Goal: Task Accomplishment & Management: Use online tool/utility

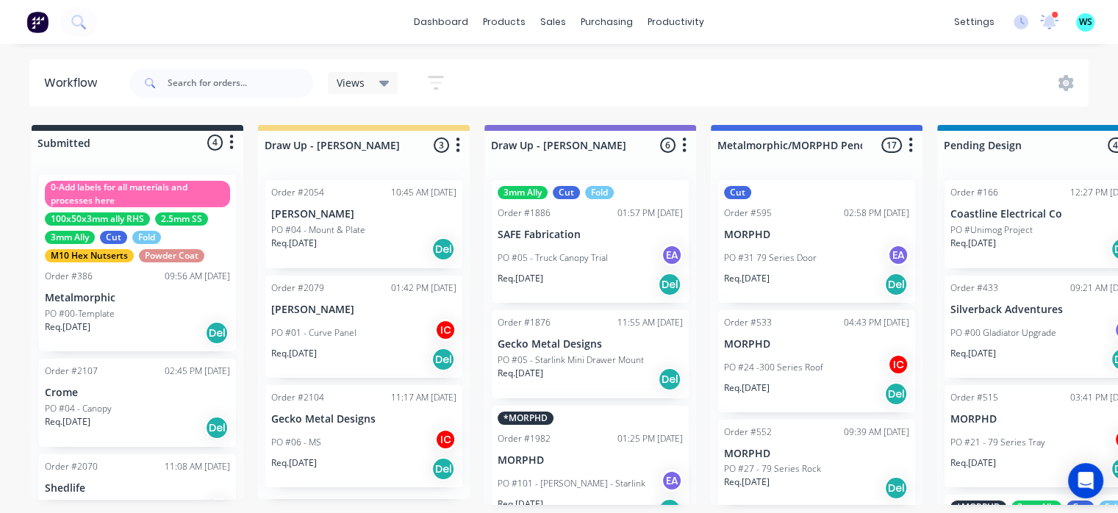
click at [841, 88] on div "Views Save new view None (Default) edit [PERSON_NAME] edit [PERSON_NAME] edit S…" at bounding box center [607, 83] width 963 height 44
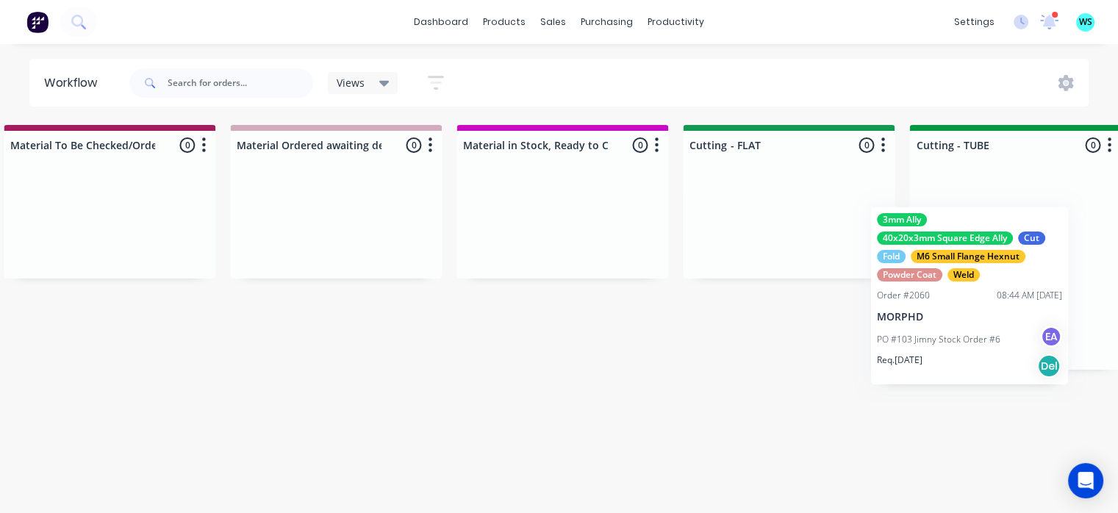
scroll to position [0, 2082]
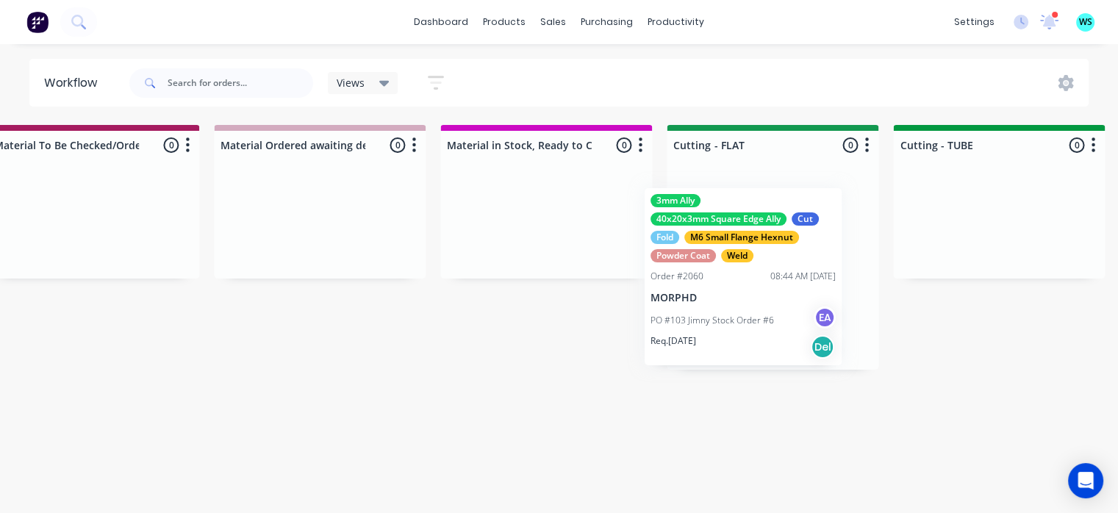
drag, startPoint x: 769, startPoint y: 310, endPoint x: 676, endPoint y: 300, distance: 93.1
click at [673, 305] on div "Submitted 4 Status colour #273444 hex #273444 Save Cancel Summaries Total order…" at bounding box center [838, 315] width 5863 height 380
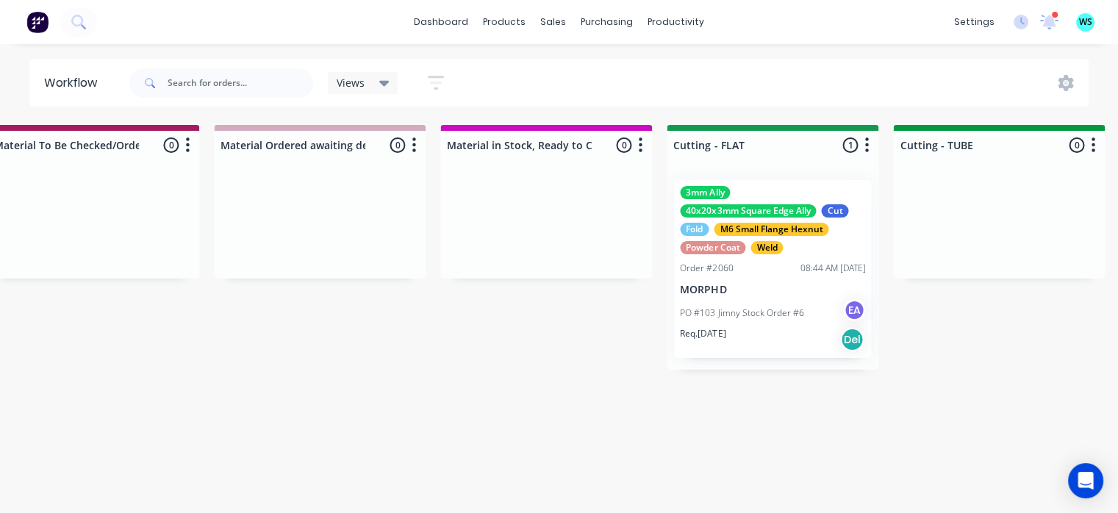
click at [732, 304] on div "PO #103 Jimny Stock Order #6 EA" at bounding box center [772, 313] width 185 height 28
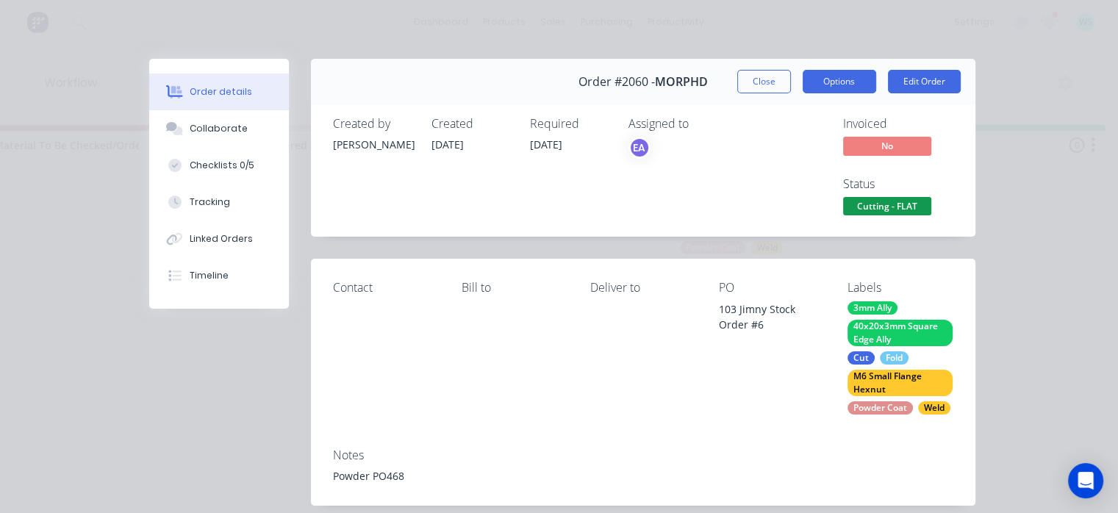
click at [817, 83] on button "Options" at bounding box center [840, 82] width 74 height 24
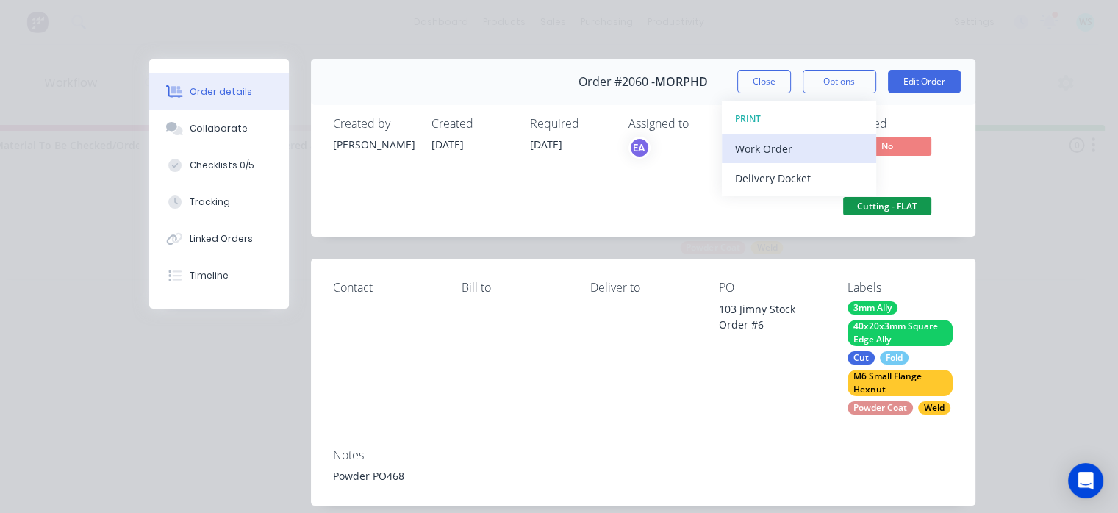
click at [770, 149] on div "Work Order" at bounding box center [799, 148] width 128 height 21
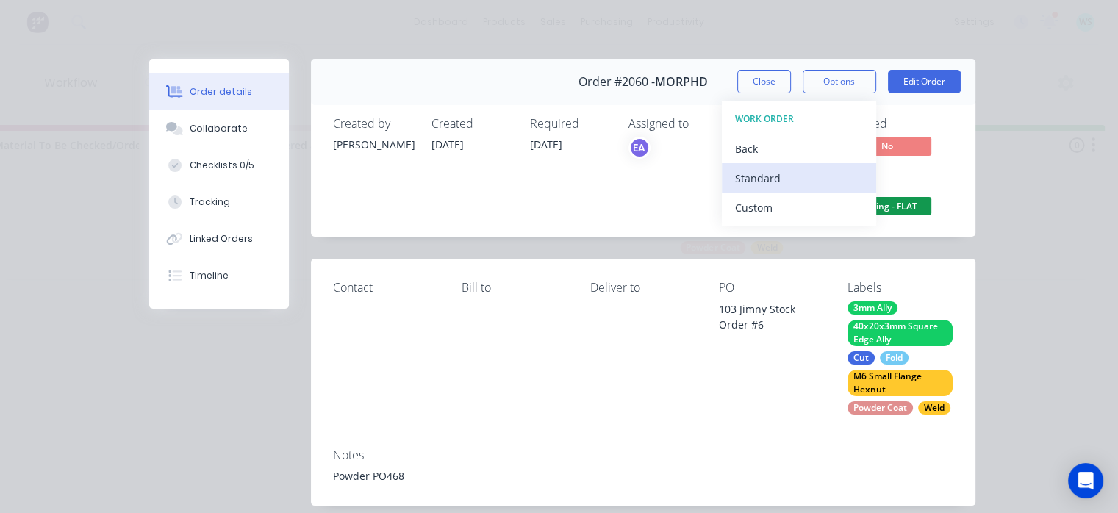
click at [760, 173] on div "Standard" at bounding box center [799, 178] width 128 height 21
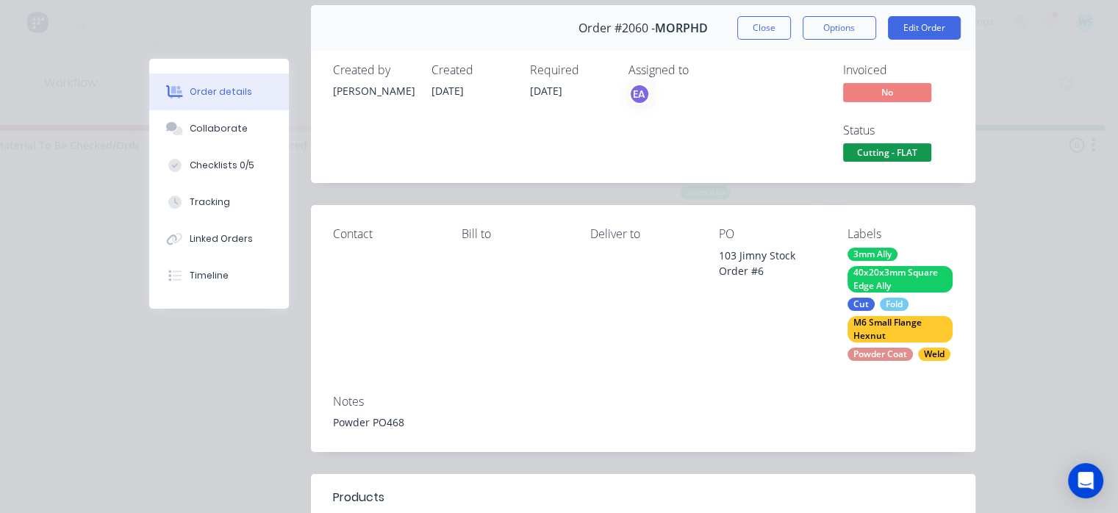
scroll to position [0, 0]
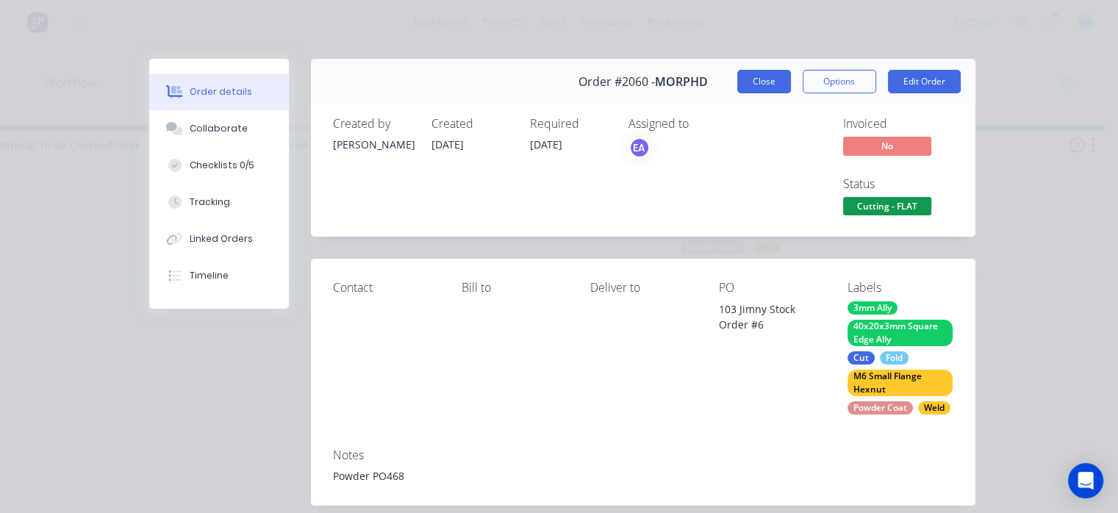
click at [776, 74] on button "Close" at bounding box center [764, 82] width 54 height 24
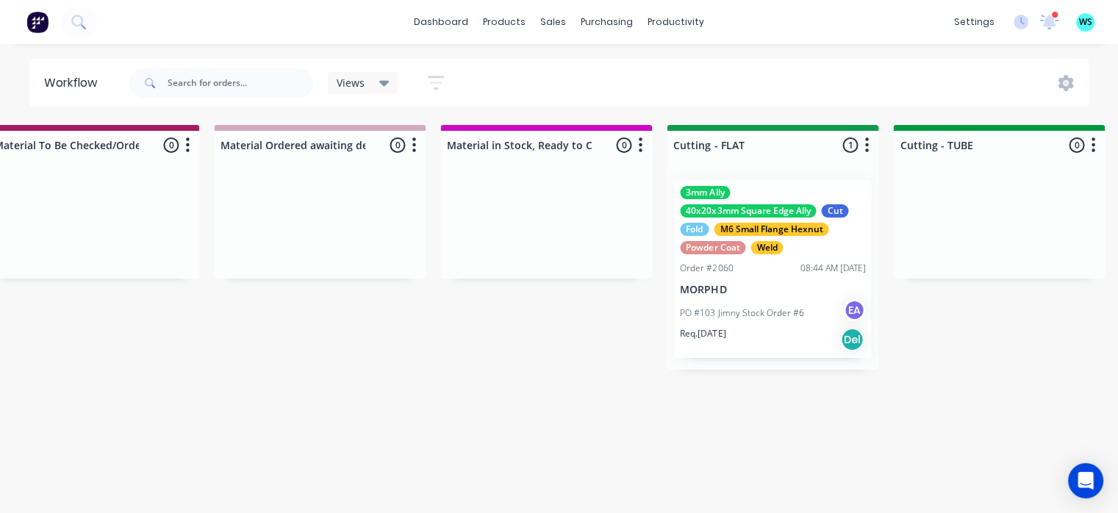
click at [880, 326] on div "Submitted 4 Status colour #273444 hex #273444 Save Cancel Summaries Total order…" at bounding box center [838, 315] width 5863 height 380
click at [689, 259] on div "3mm Ally 40x20x3mm Square Edge Ally Cut Fold M6 Small Flange Hexnut Powder Coat…" at bounding box center [772, 269] width 197 height 178
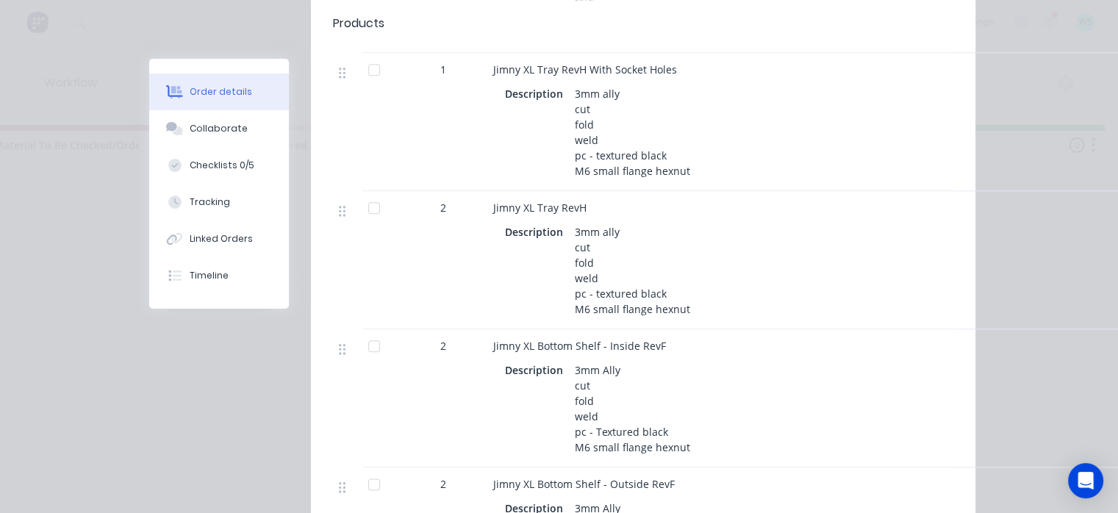
scroll to position [1911, 0]
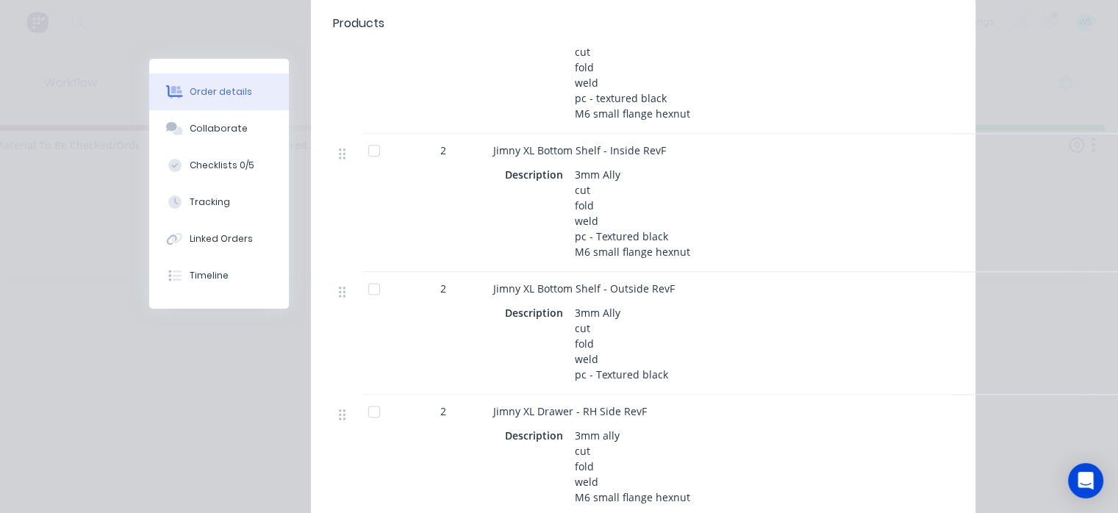
click at [856, 404] on div "Jimny XL Drawer - RH Side RevF" at bounding box center [781, 411] width 576 height 15
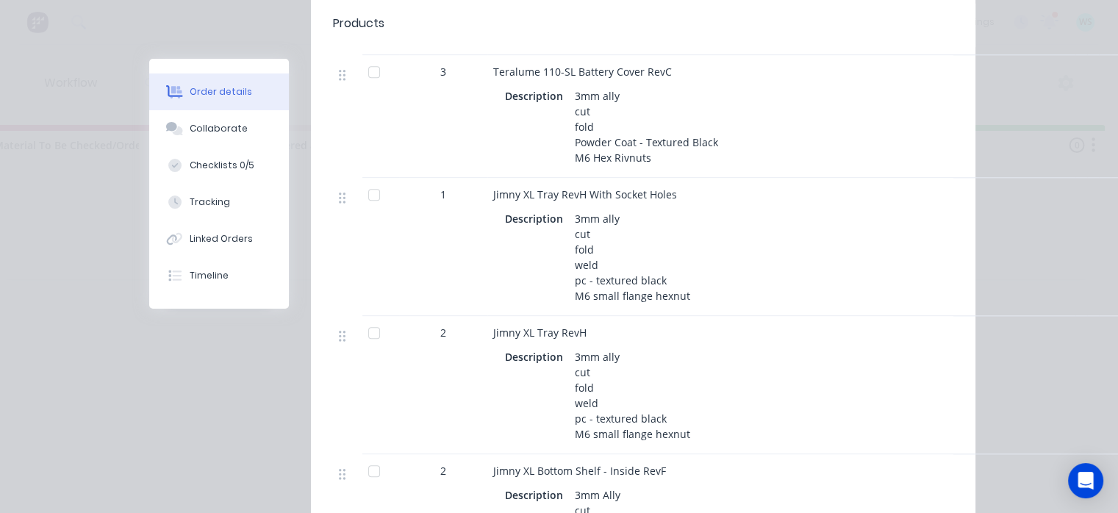
scroll to position [1397, 0]
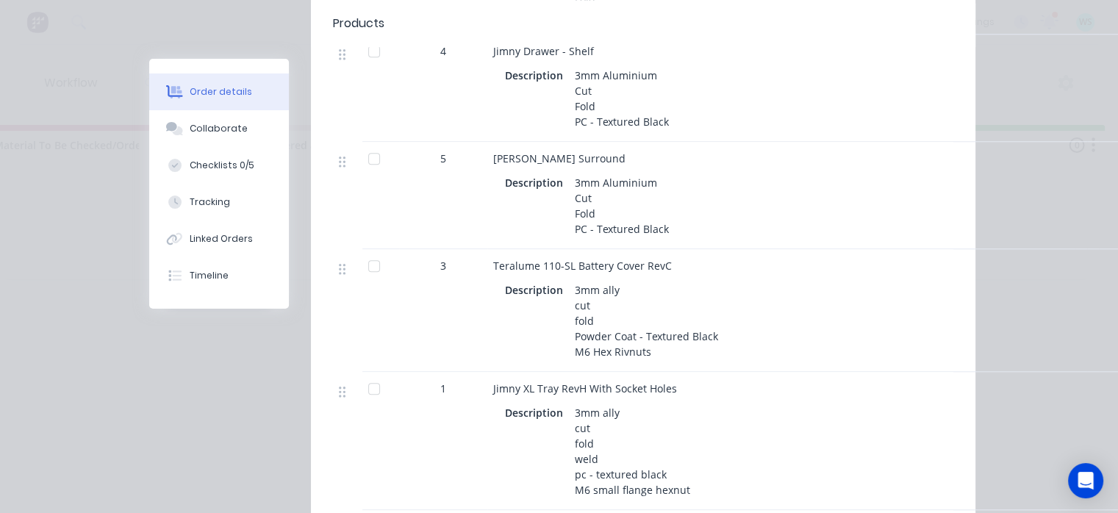
drag, startPoint x: 846, startPoint y: 274, endPoint x: 832, endPoint y: 276, distance: 14.1
click at [846, 273] on div "Teralume 110-SL Battery Cover RevC Description 3mm ally cut fold Powder Coat - …" at bounding box center [781, 310] width 588 height 123
click at [924, 226] on div "Description 3mm Aluminium Cut Fold PC - Textured Black" at bounding box center [781, 206] width 553 height 68
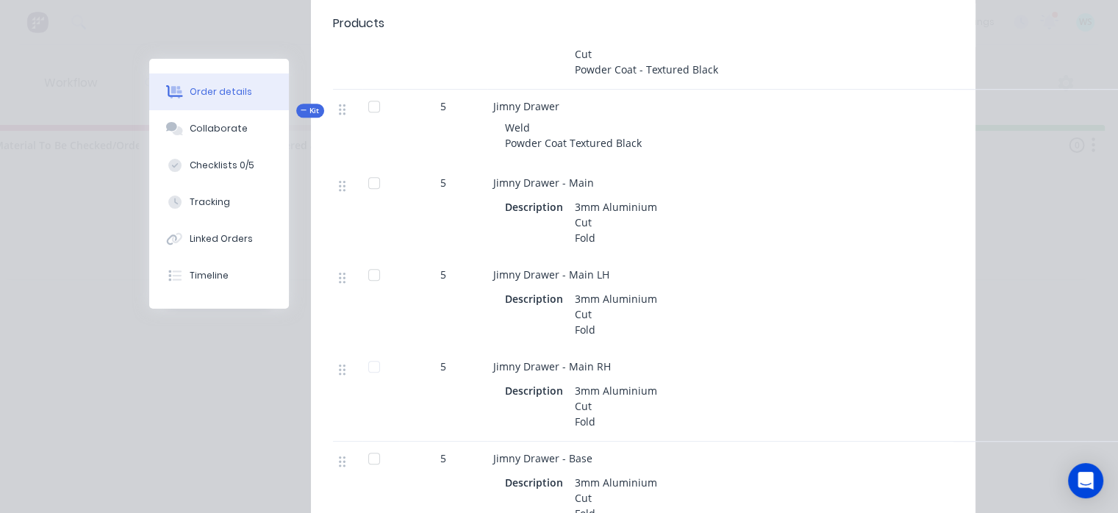
click at [818, 222] on div "Description 3mm Aluminium Cut Fold" at bounding box center [781, 222] width 553 height 52
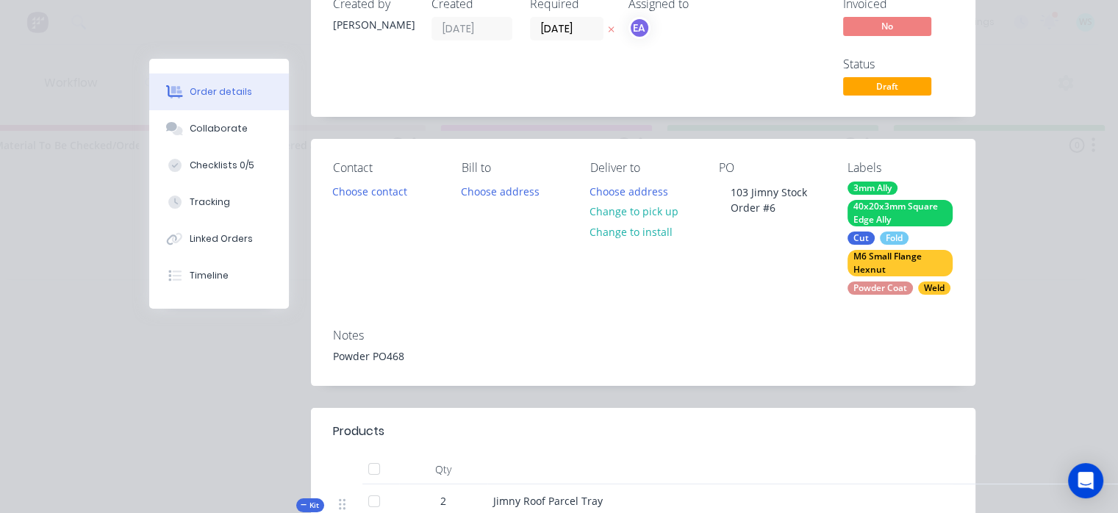
scroll to position [0, 0]
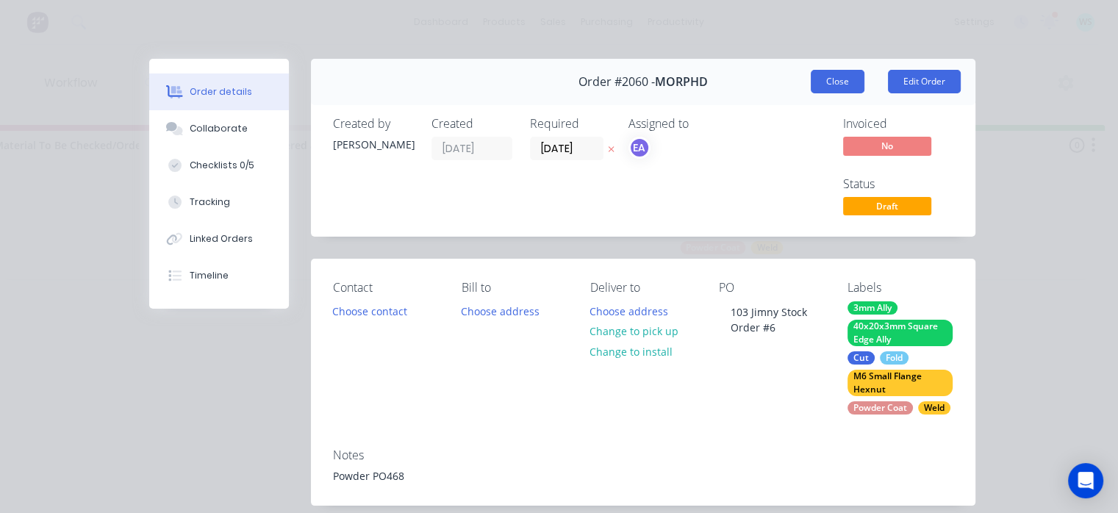
click at [843, 92] on button "Close" at bounding box center [838, 82] width 54 height 24
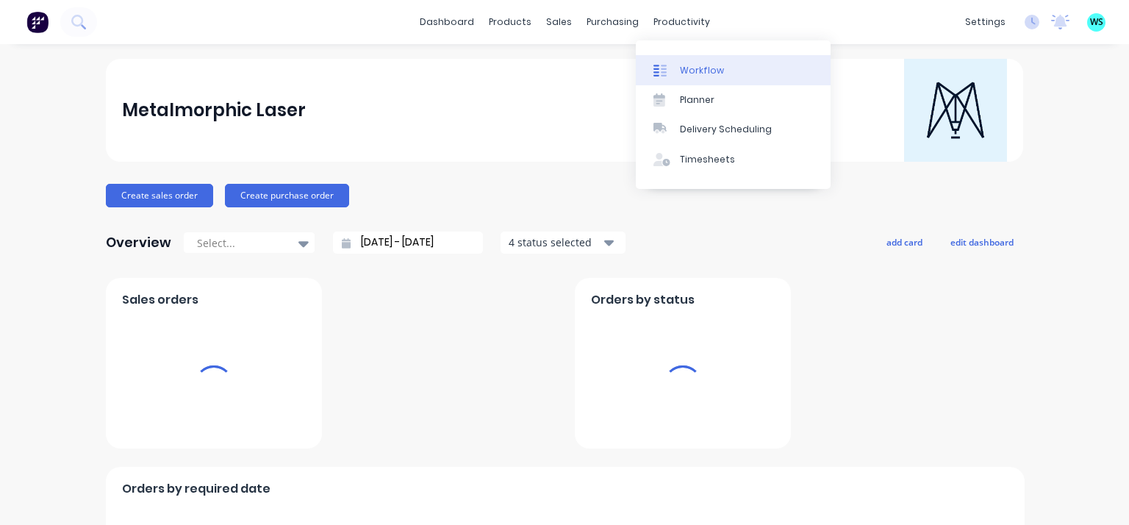
click at [680, 65] on div "Workflow" at bounding box center [702, 70] width 44 height 13
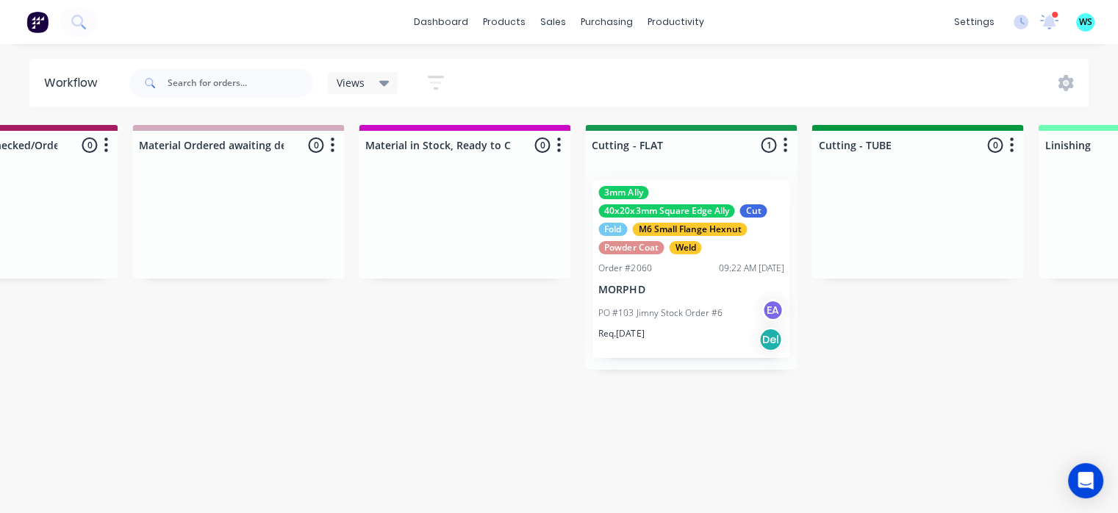
scroll to position [0, 2179]
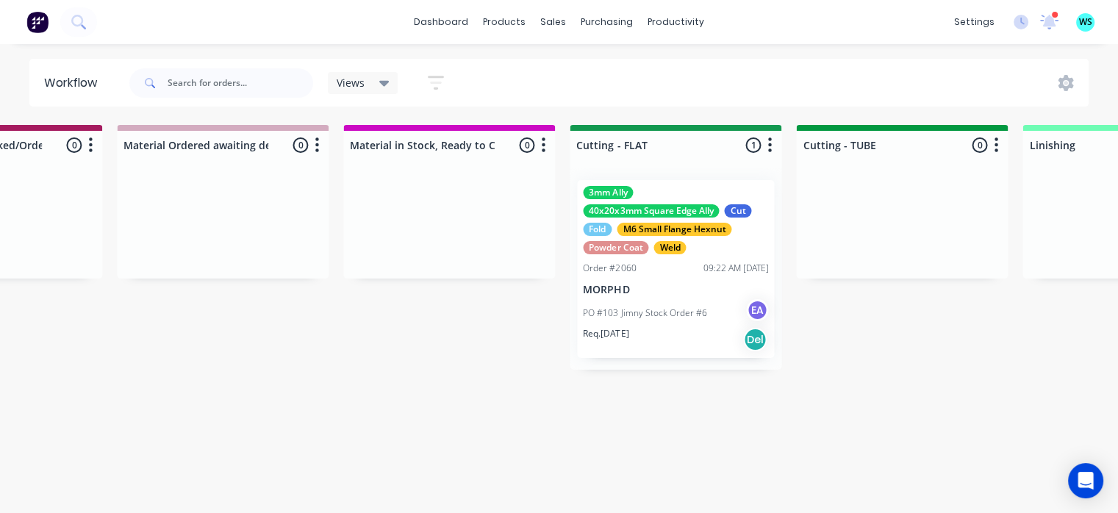
click at [666, 310] on p "PO #103 Jimny Stock Order #6" at bounding box center [645, 313] width 124 height 13
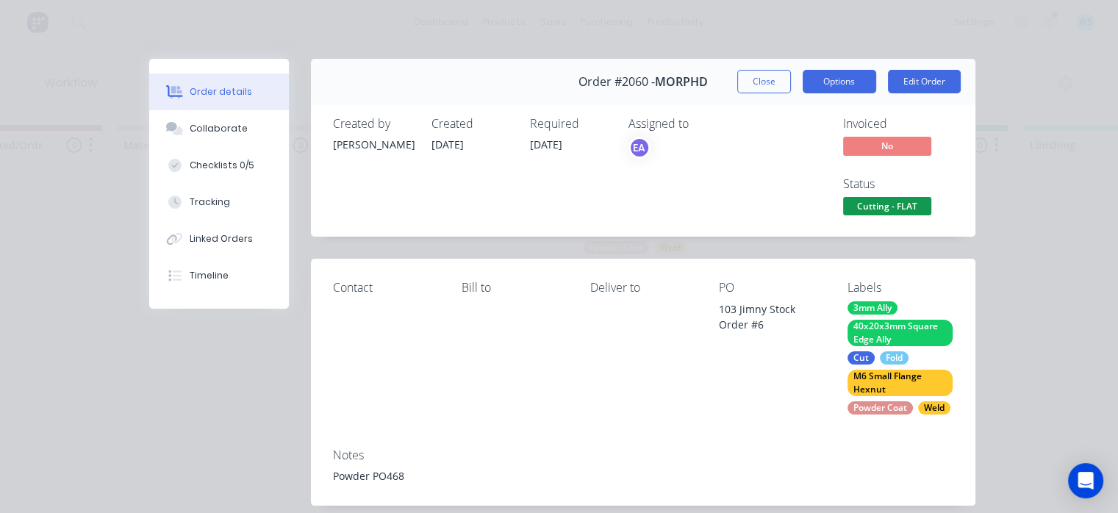
click at [848, 89] on button "Options" at bounding box center [840, 82] width 74 height 24
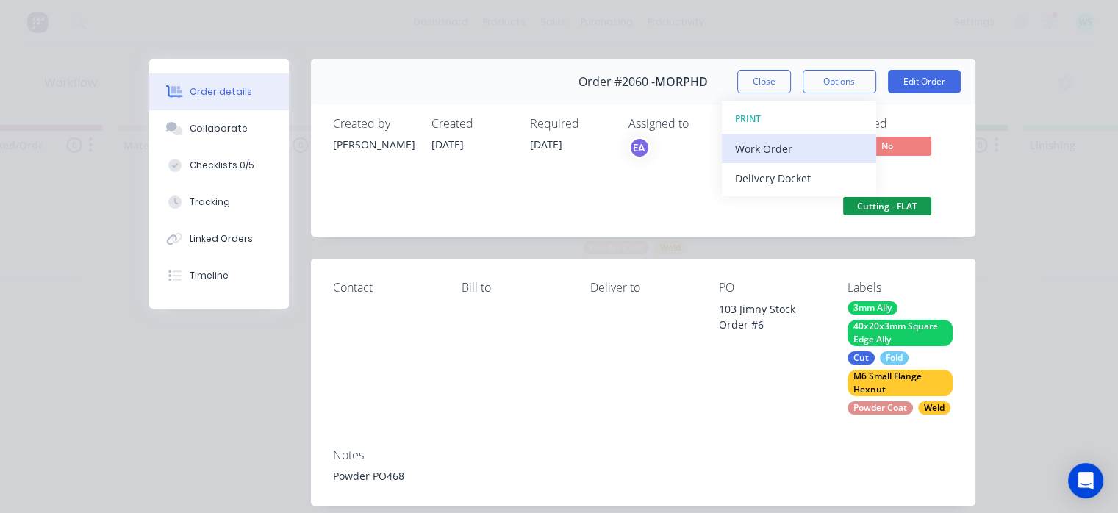
click at [782, 151] on div "Work Order" at bounding box center [799, 148] width 128 height 21
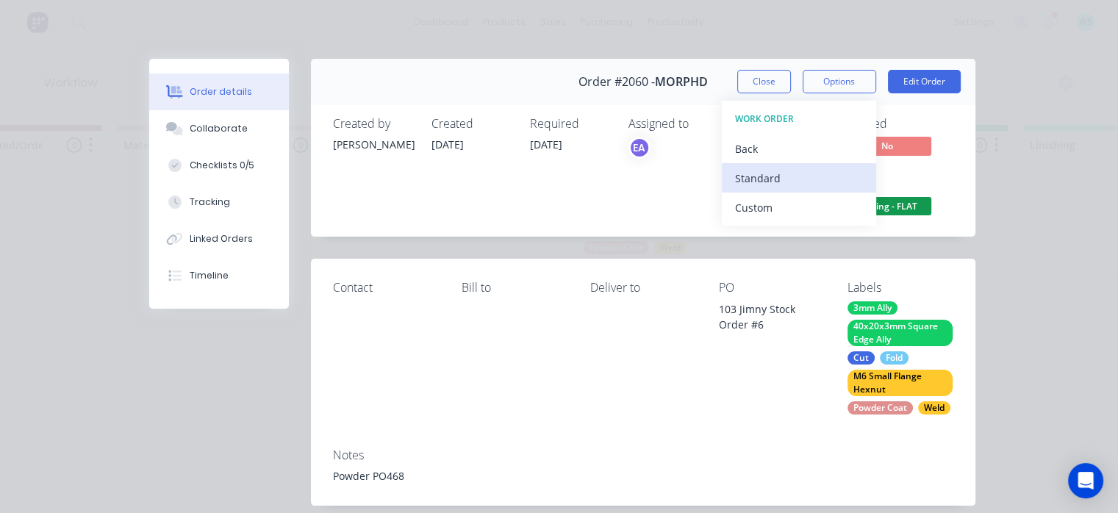
click at [776, 172] on div "Standard" at bounding box center [799, 178] width 128 height 21
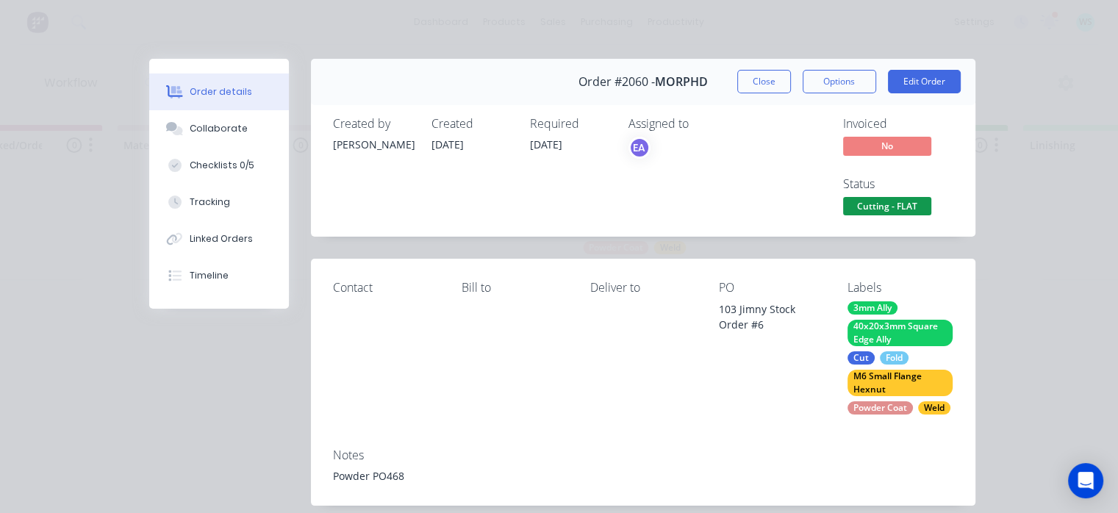
click at [890, 462] on div "Notes Powder PO468" at bounding box center [643, 471] width 665 height 69
click at [997, 449] on div "Order details Collaborate Checklists 0/5 Tracking Linked Orders Timeline Order …" at bounding box center [559, 256] width 1118 height 513
